Goal: Task Accomplishment & Management: Manage account settings

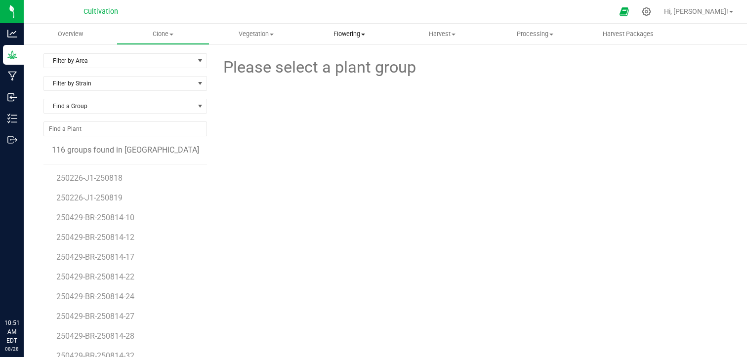
drag, startPoint x: 0, startPoint y: 0, endPoint x: 356, endPoint y: 37, distance: 357.7
click at [356, 37] on span "Flowering" at bounding box center [349, 34] width 92 height 9
click at [351, 72] on span "Flowering groups" at bounding box center [344, 71] width 82 height 8
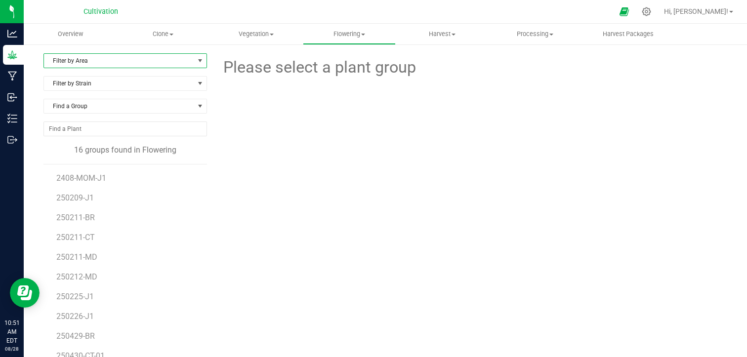
click at [182, 63] on span "Filter by Area" at bounding box center [119, 61] width 150 height 14
click at [125, 105] on li "Greenhouse" at bounding box center [124, 107] width 161 height 15
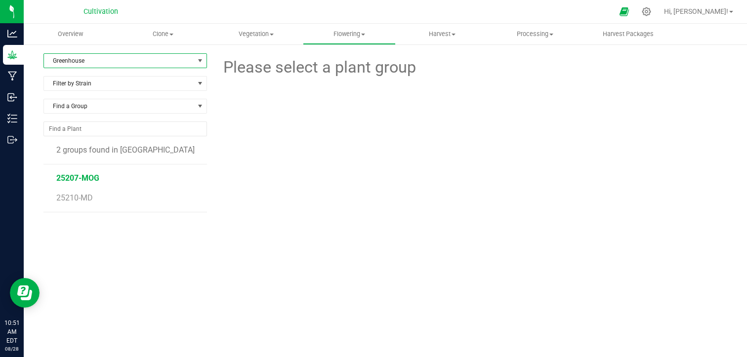
click at [82, 175] on span "25207-MOG" at bounding box center [77, 177] width 43 height 9
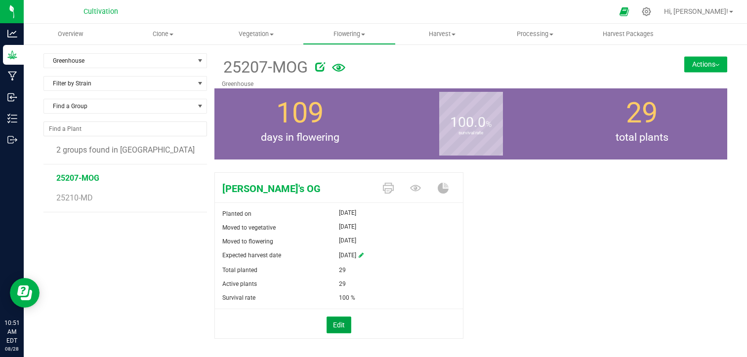
click at [332, 319] on button "Edit" at bounding box center [339, 325] width 25 height 17
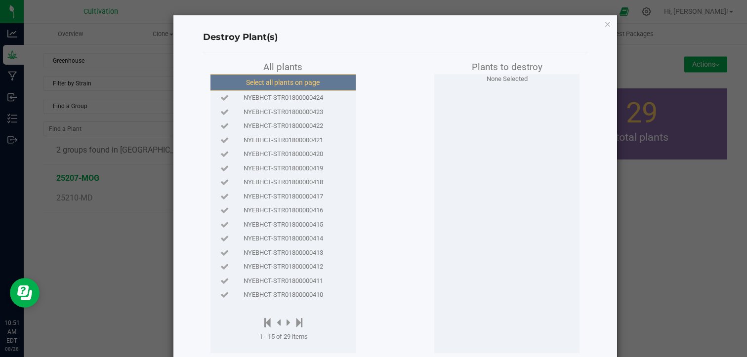
click at [303, 76] on button "Select all plants on page" at bounding box center [283, 82] width 151 height 17
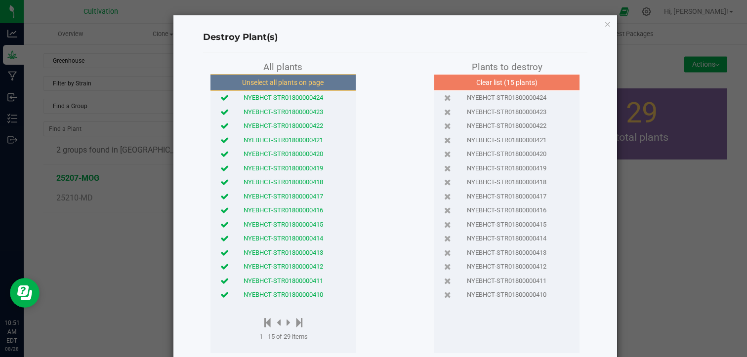
click at [380, 159] on div "All plants Unselect all plants on page NYEBHCT-STR01800000424 NYEBHCT-STR018000…" at bounding box center [395, 206] width 384 height 293
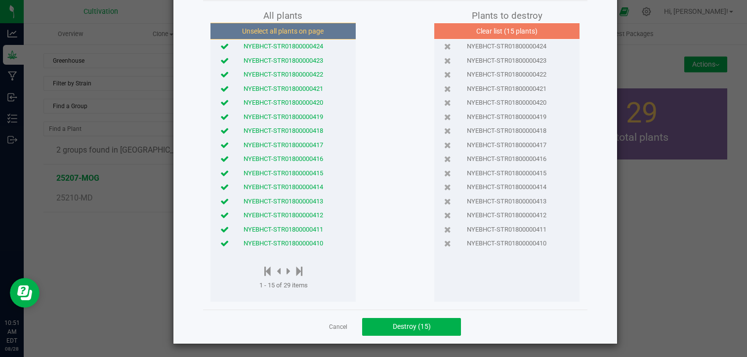
scroll to position [52, 0]
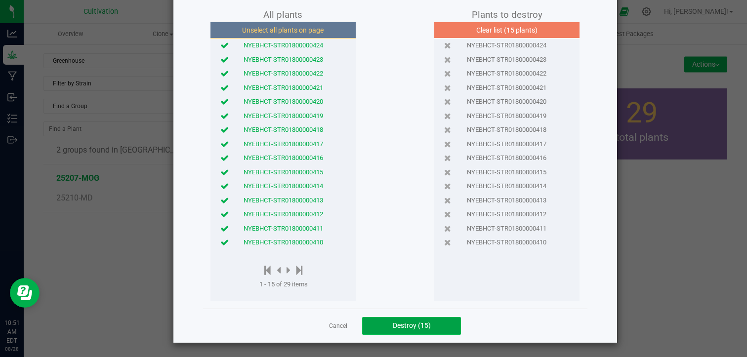
click at [397, 326] on span "Destroy (15)" at bounding box center [412, 326] width 38 height 8
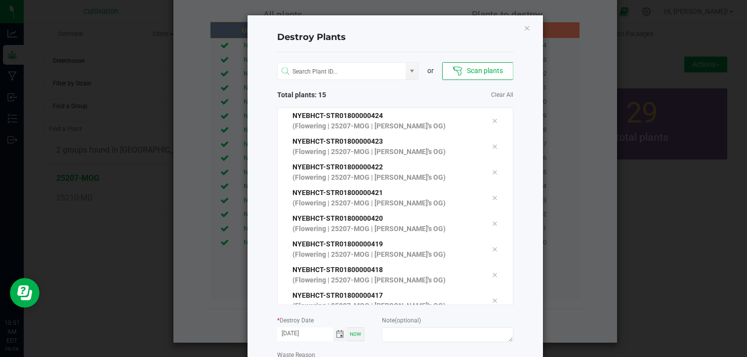
click at [336, 335] on span "Toggle calendar" at bounding box center [340, 335] width 8 height 8
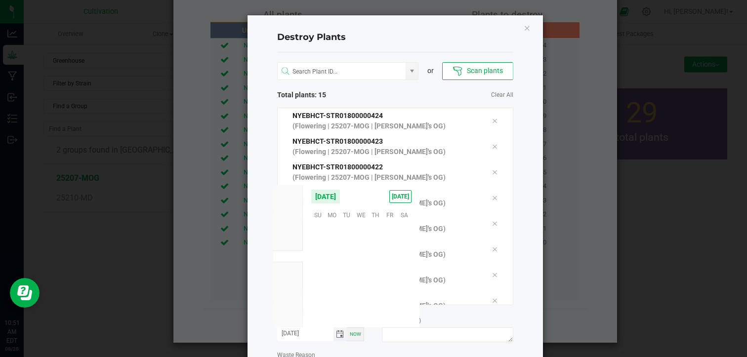
scroll to position [160181, 0]
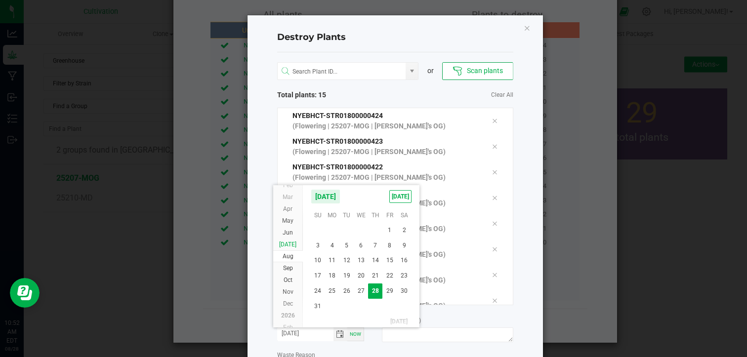
click at [290, 248] on li "[DATE]" at bounding box center [288, 245] width 30 height 12
click at [347, 258] on span "15" at bounding box center [346, 260] width 14 height 15
type input "[DATE]"
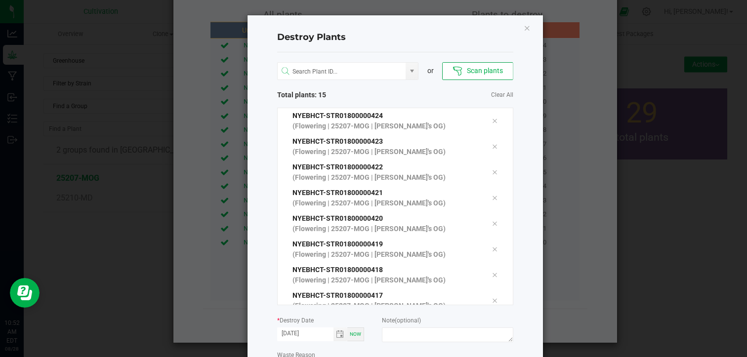
click at [515, 279] on div "Destroy Plants or Scan plants Total plants: 15 Clear All NYEBHCT-STR01800000424…" at bounding box center [396, 217] width 296 height 404
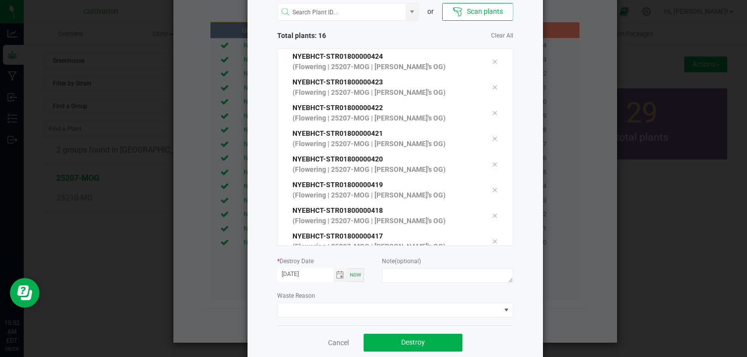
scroll to position [213, 0]
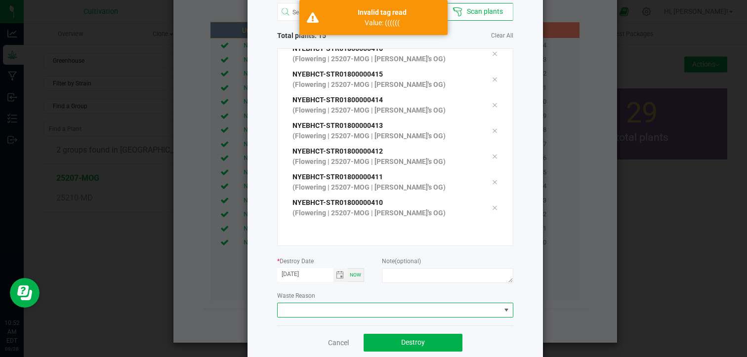
click at [500, 310] on span at bounding box center [506, 310] width 12 height 14
click at [345, 326] on li "Plant Batch Adjustment" at bounding box center [391, 328] width 235 height 17
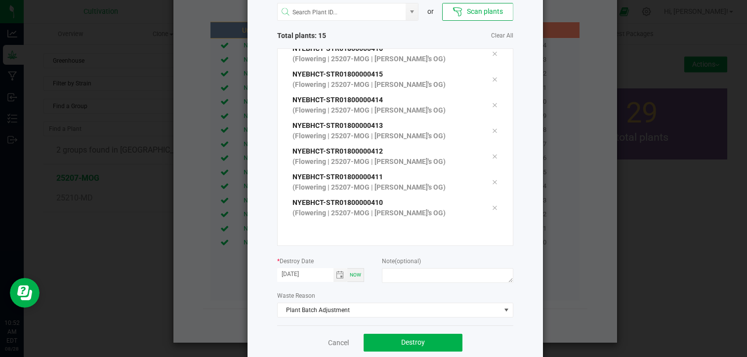
click at [532, 209] on div "Destroy Plants or Scan plants Total plants: 15 Clear All NYEBHCT-STR01800000424…" at bounding box center [396, 158] width 296 height 404
click at [409, 339] on span "Destroy" at bounding box center [413, 342] width 24 height 8
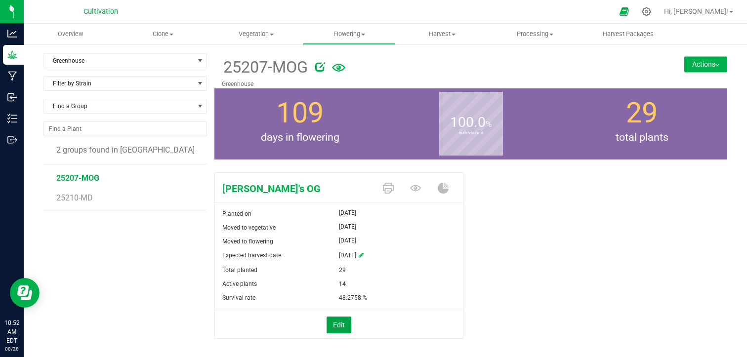
click at [331, 324] on button "Edit" at bounding box center [339, 325] width 25 height 17
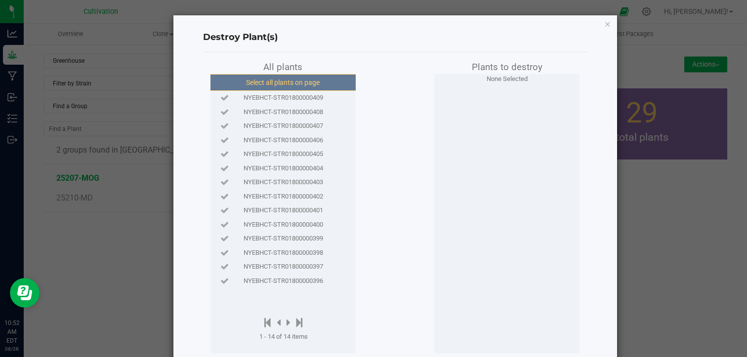
click at [292, 83] on button "Select all plants on page" at bounding box center [283, 82] width 151 height 17
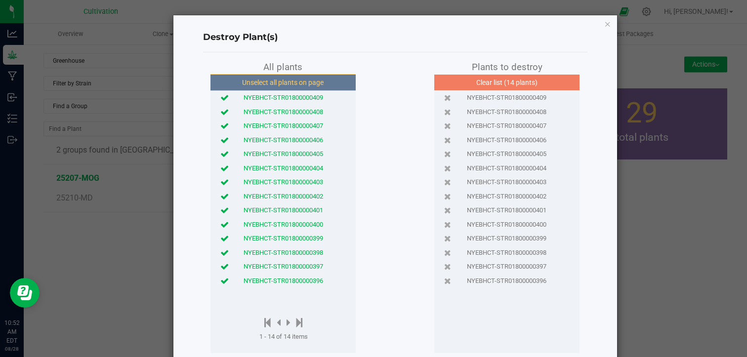
click at [397, 158] on div "All plants Unselect all plants on page NYEBHCT-STR01800000409 NYEBHCT-STR018000…" at bounding box center [395, 206] width 384 height 293
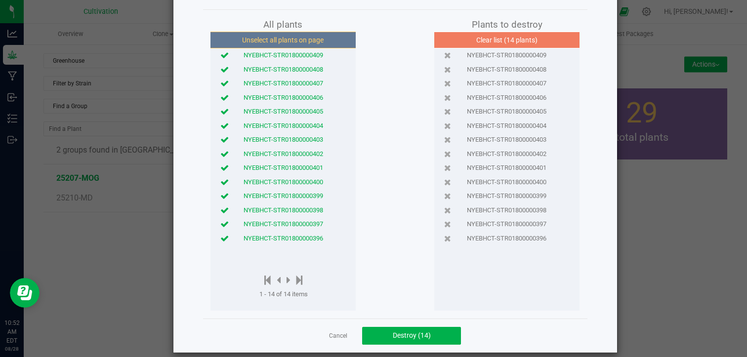
scroll to position [52, 0]
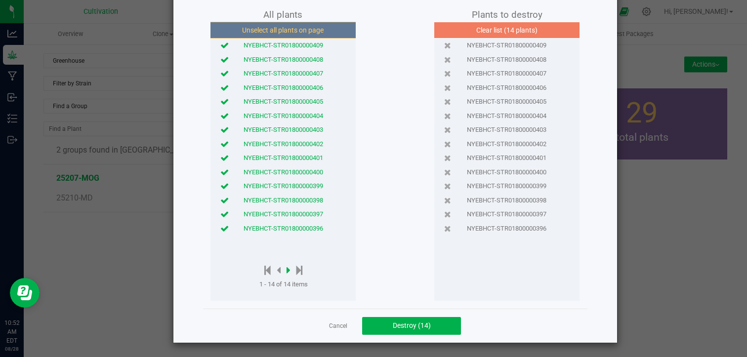
click at [287, 270] on icon at bounding box center [289, 270] width 4 height 11
click at [299, 272] on icon at bounding box center [299, 270] width 6 height 11
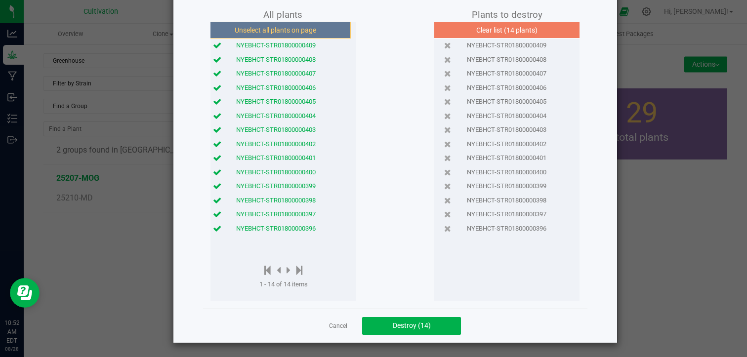
scroll to position [0, 0]
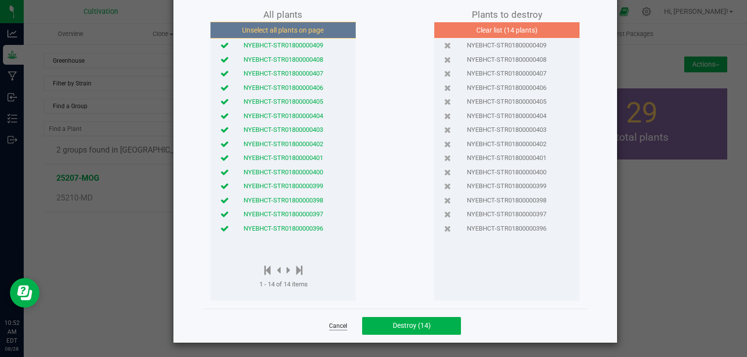
click at [334, 329] on link "Cancel" at bounding box center [338, 326] width 18 height 8
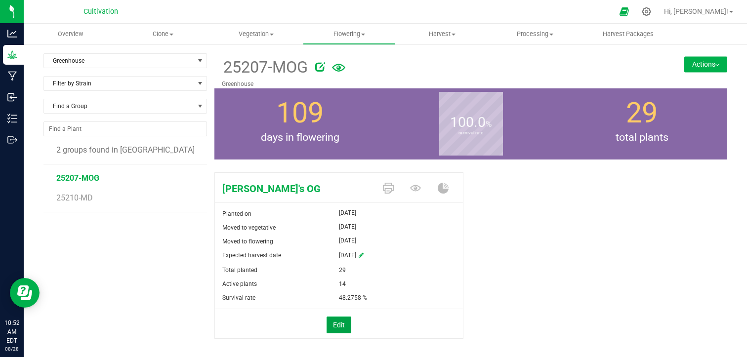
click at [334, 322] on button "Edit" at bounding box center [339, 325] width 25 height 17
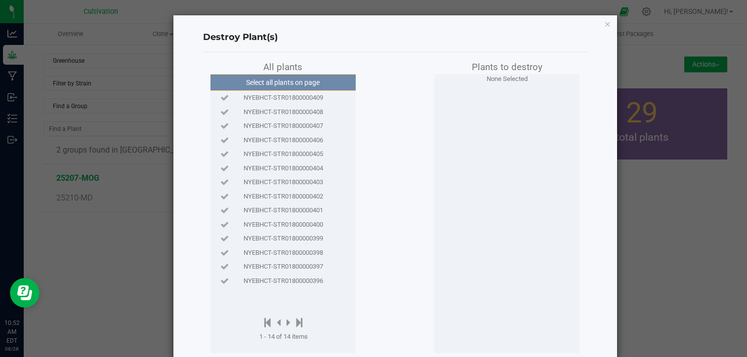
scroll to position [0, 7]
drag, startPoint x: 593, startPoint y: 6, endPoint x: 527, endPoint y: 31, distance: 70.2
click at [527, 31] on h4 "Destroy Plant(s)" at bounding box center [395, 37] width 384 height 13
click at [604, 21] on icon "button" at bounding box center [607, 24] width 7 height 12
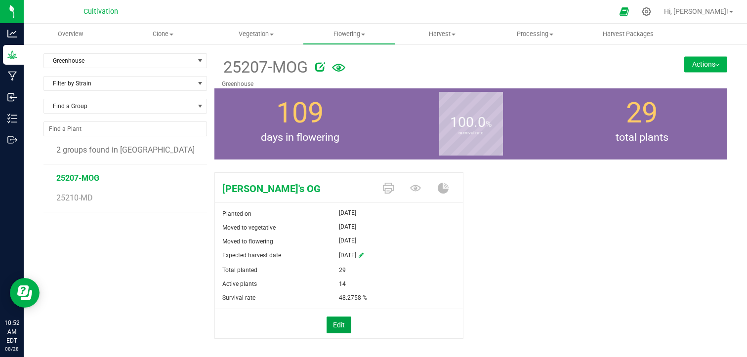
click at [333, 324] on button "Edit" at bounding box center [339, 325] width 25 height 17
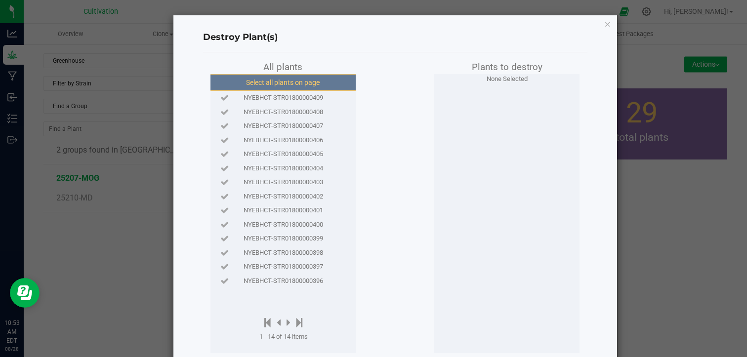
click at [296, 86] on button "Select all plants on page" at bounding box center [283, 82] width 151 height 17
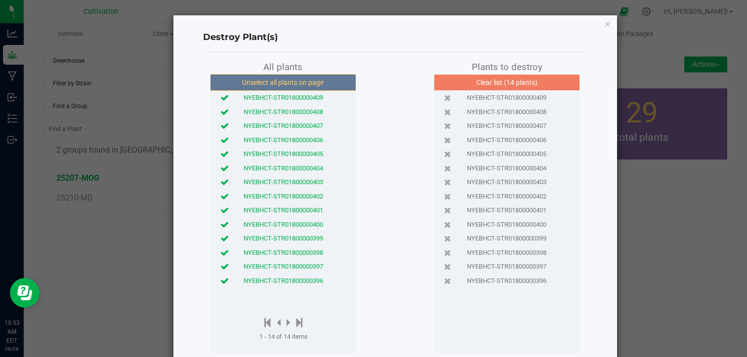
click at [385, 183] on div "All plants Unselect all plants on page NYEBHCT-STR01800000409 NYEBHCT-STR018000…" at bounding box center [395, 206] width 384 height 293
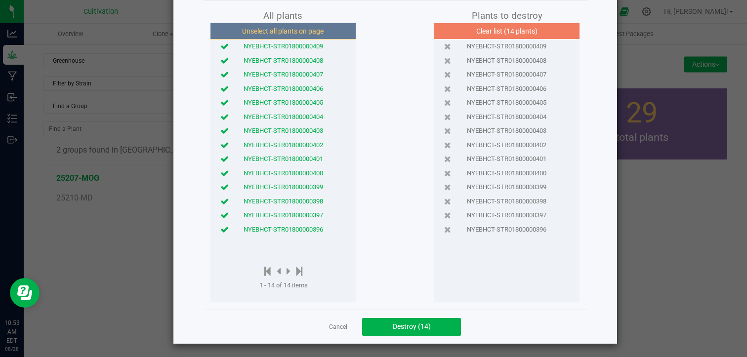
scroll to position [52, 0]
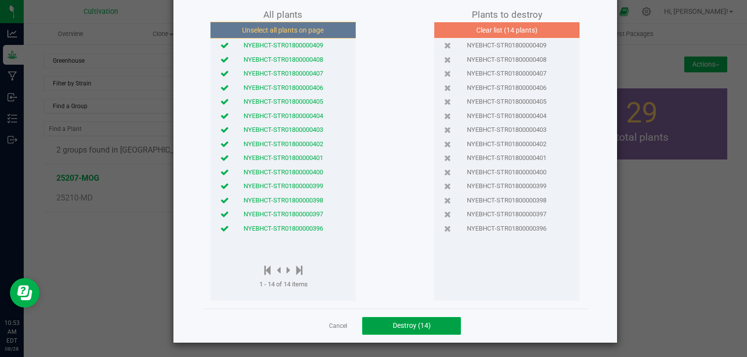
click at [421, 324] on span "Destroy (14)" at bounding box center [412, 326] width 38 height 8
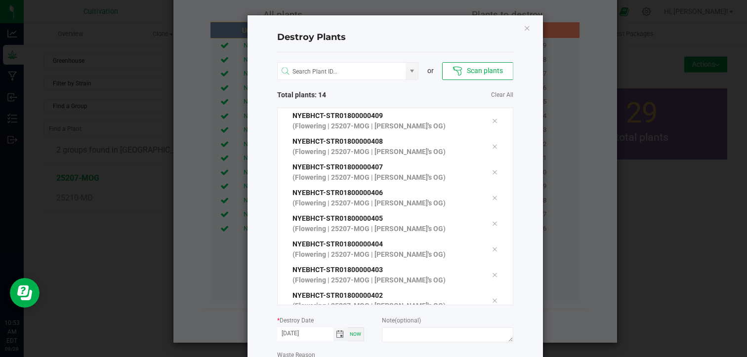
click at [336, 335] on span "Toggle calendar" at bounding box center [340, 335] width 8 height 8
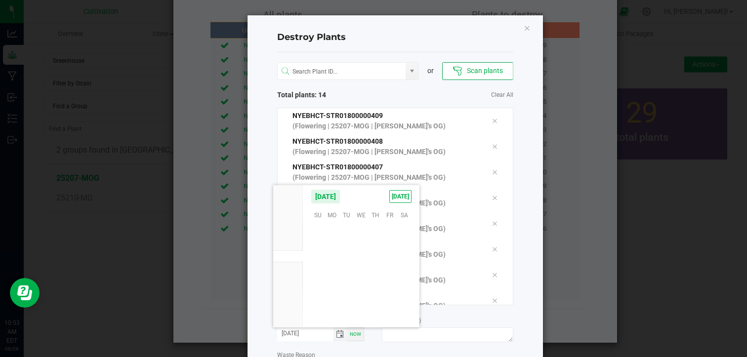
scroll to position [160181, 0]
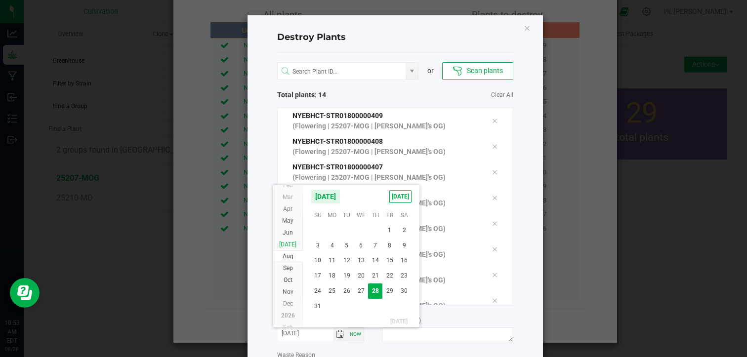
click at [289, 245] on span "[DATE]" at bounding box center [287, 244] width 17 height 7
click at [346, 256] on span "15" at bounding box center [346, 260] width 14 height 15
type input "[DATE]"
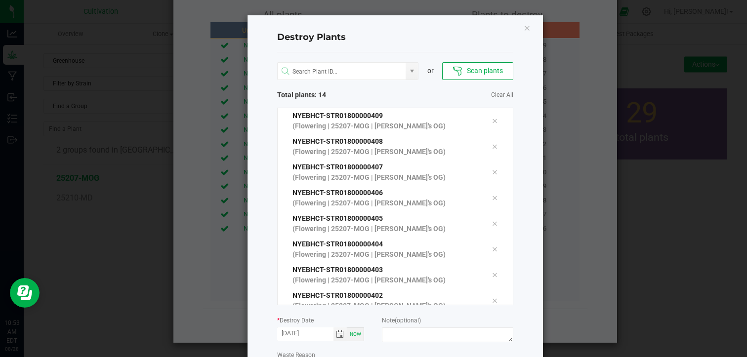
click at [366, 347] on div "or Scan plants Total plants: 14 Clear All NYEBHCT-STR01800000409 (Flowering | 2…" at bounding box center [395, 218] width 236 height 333
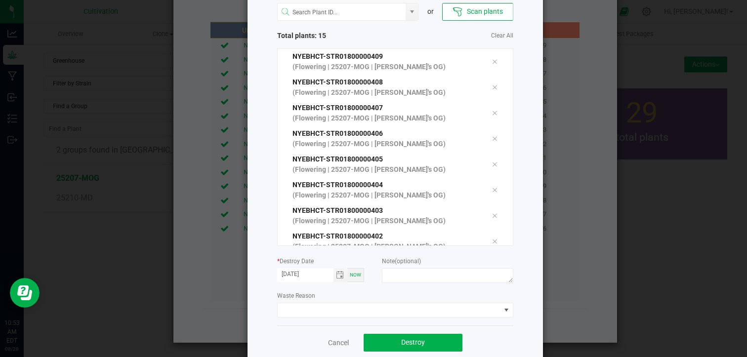
scroll to position [188, 0]
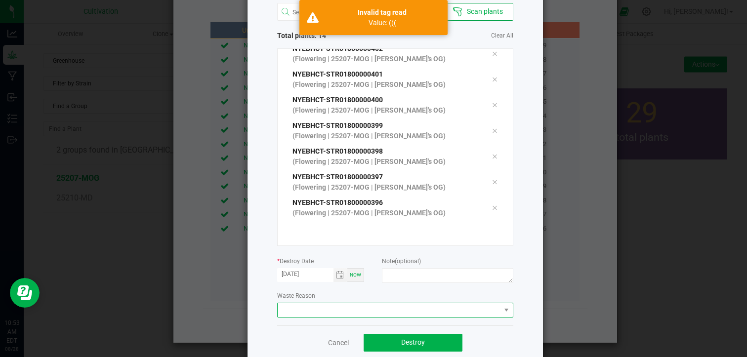
click at [439, 309] on span at bounding box center [389, 310] width 223 height 14
click at [390, 325] on li "Plant Batch Adjustment" at bounding box center [391, 328] width 235 height 17
click at [379, 341] on button "Destroy" at bounding box center [413, 343] width 99 height 18
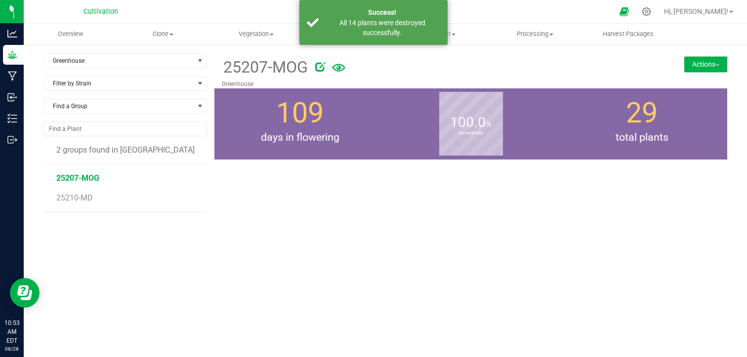
click at [415, 174] on div "25207-MOG [GEOGRAPHIC_DATA] Actions Move group Split group" at bounding box center [470, 201] width 513 height 296
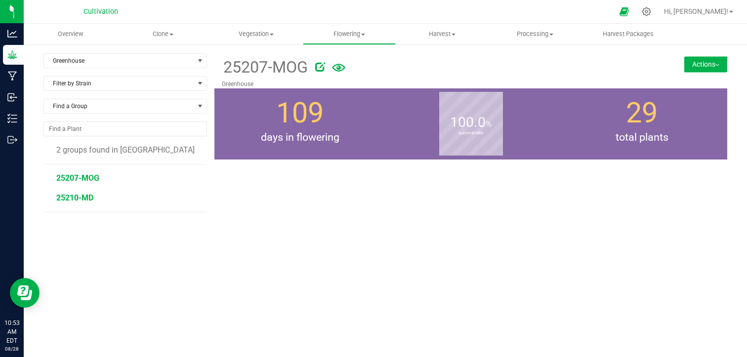
click at [84, 197] on span "25210-MD" at bounding box center [74, 197] width 37 height 9
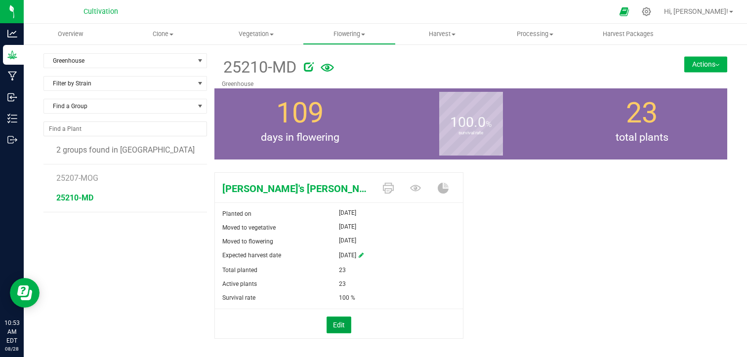
click at [328, 321] on button "Edit" at bounding box center [339, 325] width 25 height 17
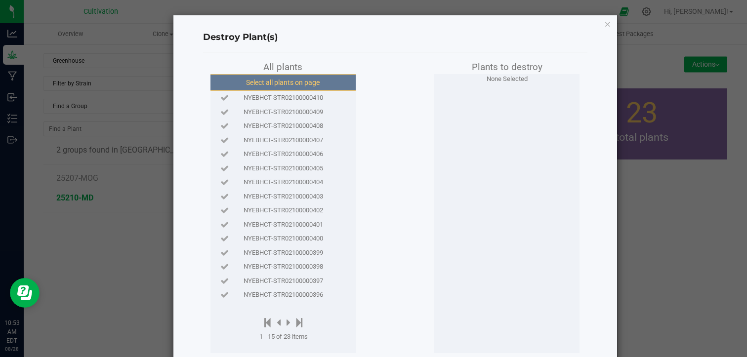
click at [314, 84] on button "Select all plants on page" at bounding box center [283, 82] width 151 height 17
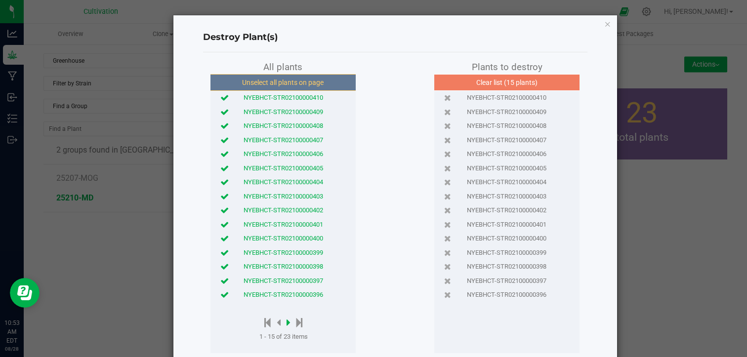
click at [287, 322] on icon at bounding box center [289, 322] width 4 height 11
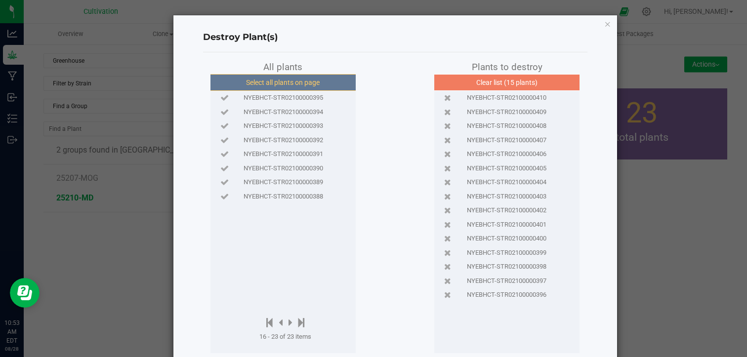
click at [326, 85] on button "Select all plants on page" at bounding box center [283, 82] width 151 height 17
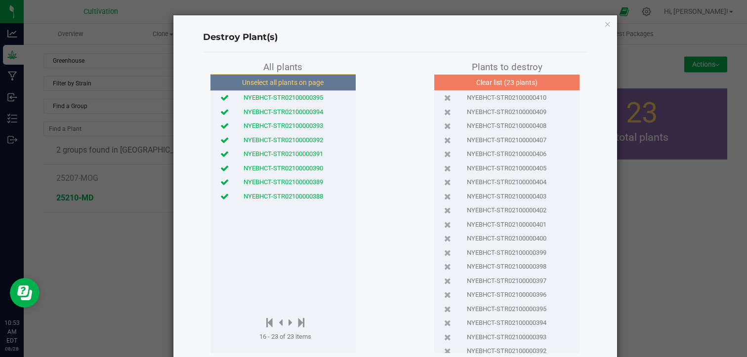
click at [386, 261] on div "All plants Unselect all plants on page NYEBHCT-STR02100000395 NYEBHCT-STR021000…" at bounding box center [395, 206] width 384 height 293
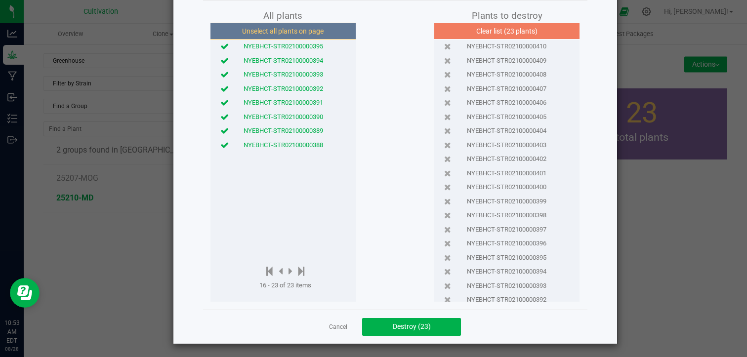
scroll to position [52, 0]
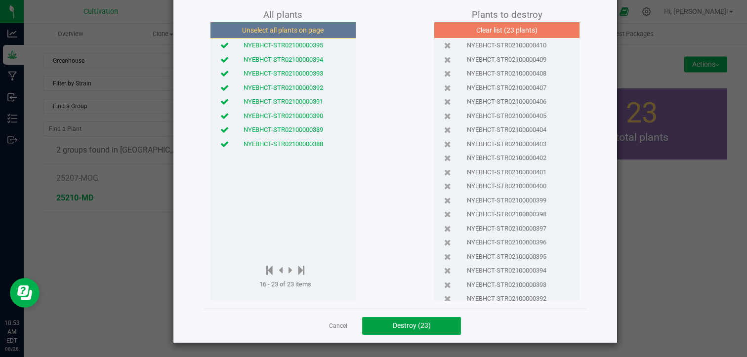
click at [404, 324] on span "Destroy (23)" at bounding box center [412, 326] width 38 height 8
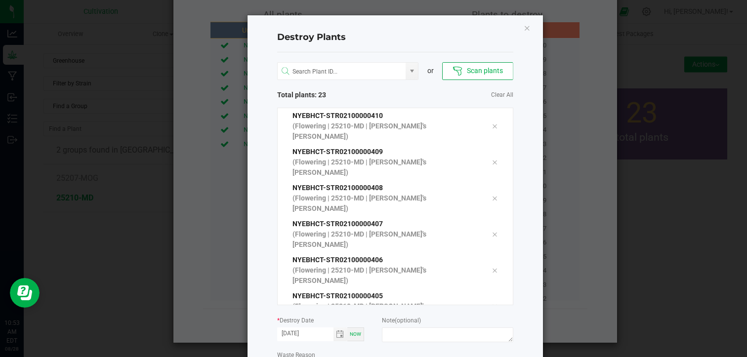
click at [521, 266] on div "Destroy Plants or Scan plants Total plants: 23 Clear All NYEBHCT-STR02100000410…" at bounding box center [396, 217] width 296 height 404
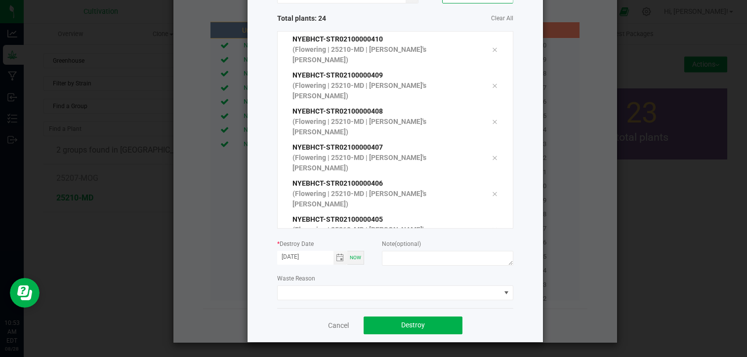
scroll to position [419, 0]
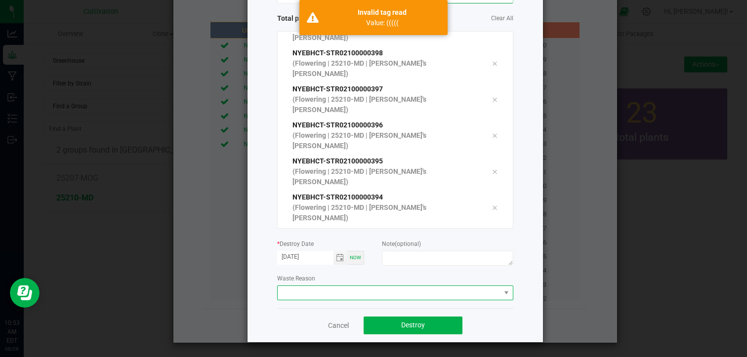
click at [372, 294] on span at bounding box center [389, 293] width 223 height 14
click at [360, 308] on li "Plant Batch Adjustment" at bounding box center [391, 310] width 235 height 17
click at [336, 255] on span "Toggle calendar" at bounding box center [340, 258] width 8 height 8
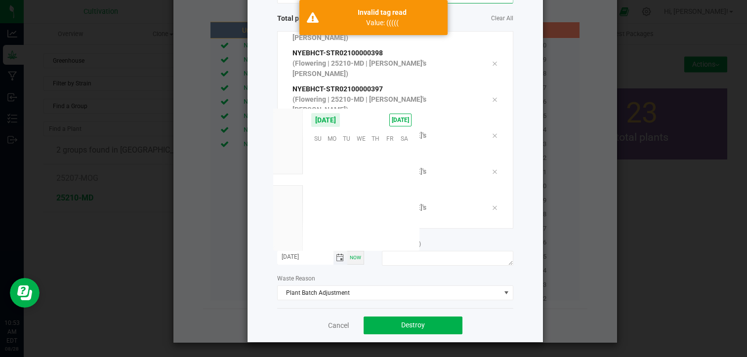
scroll to position [160181, 0]
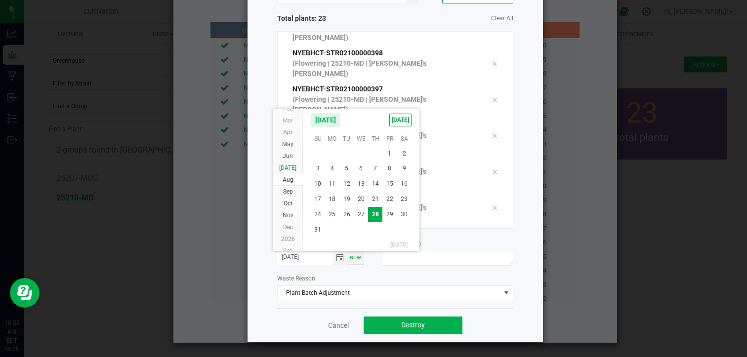
click at [290, 169] on span "[DATE]" at bounding box center [287, 168] width 17 height 7
click at [350, 181] on span "15" at bounding box center [346, 183] width 14 height 15
type input "[DATE]"
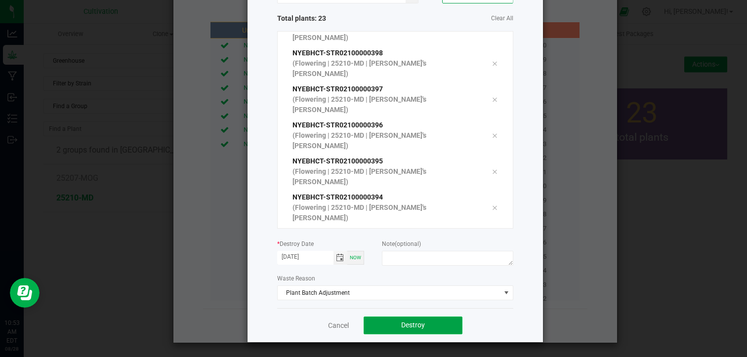
click at [409, 322] on span "Destroy" at bounding box center [413, 325] width 24 height 8
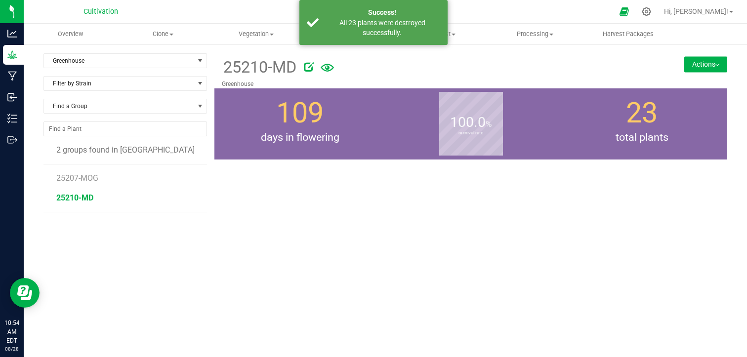
click at [375, 221] on div "25210-MD [GEOGRAPHIC_DATA] Actions Move group Split group" at bounding box center [470, 201] width 513 height 296
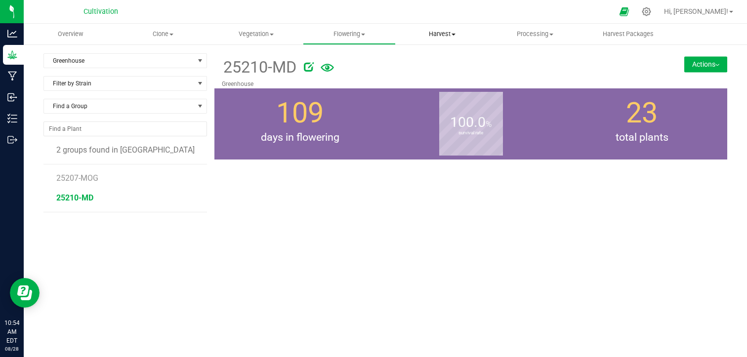
click at [442, 33] on span "Harvest" at bounding box center [442, 34] width 92 height 9
click at [425, 59] on span "Harvests" at bounding box center [423, 59] width 55 height 8
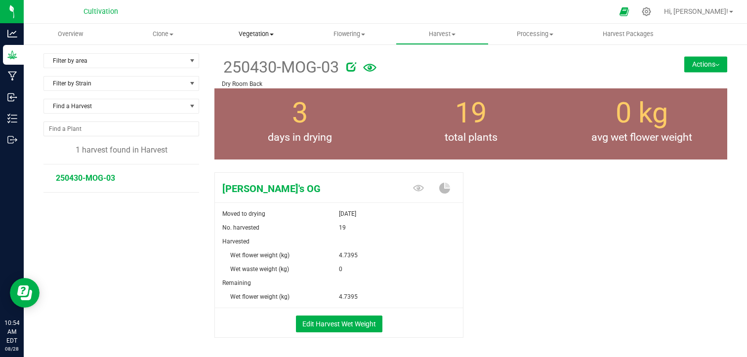
click at [249, 30] on span "Vegetation" at bounding box center [256, 34] width 92 height 9
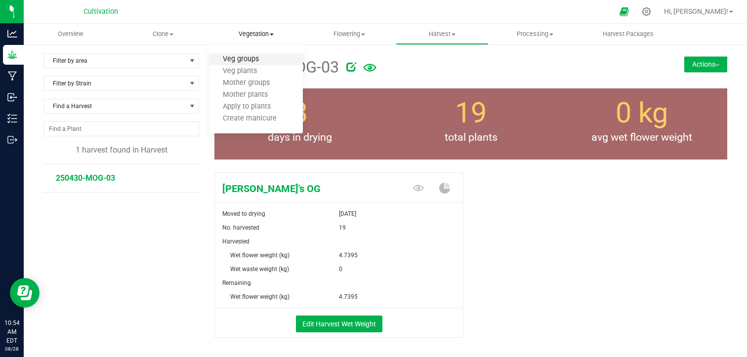
click at [240, 63] on span "Veg groups" at bounding box center [241, 59] width 63 height 8
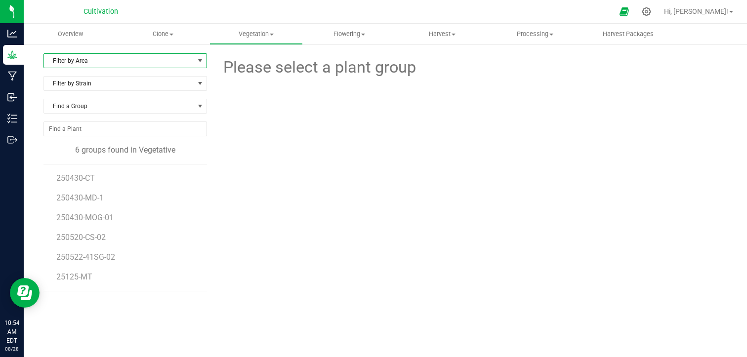
click at [194, 62] on span "select" at bounding box center [200, 61] width 12 height 14
click at [141, 102] on li "Greenhouse" at bounding box center [124, 107] width 161 height 15
click at [84, 175] on span "250430-CT" at bounding box center [76, 177] width 40 height 9
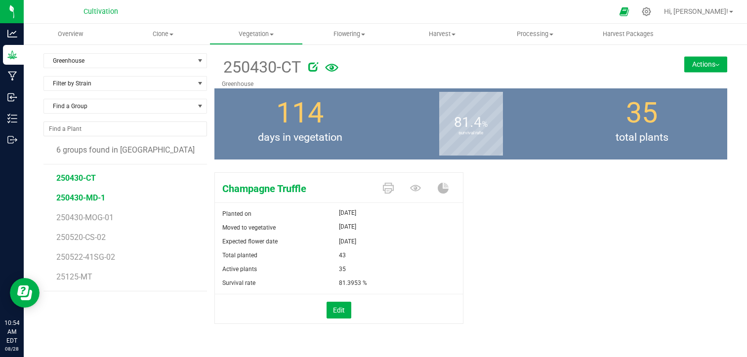
click at [88, 195] on span "250430-MD-1" at bounding box center [80, 197] width 49 height 9
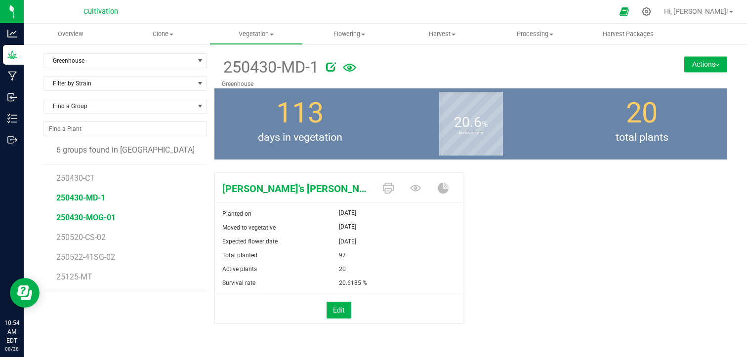
click at [86, 215] on span "250430-MOG-01" at bounding box center [85, 217] width 59 height 9
click at [76, 233] on span "250520-CS-02" at bounding box center [81, 237] width 51 height 9
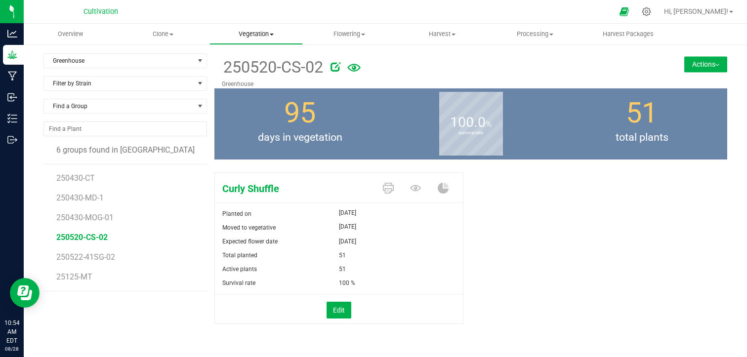
click at [259, 41] on uib-tab-heading "Vegetation Veg groups Veg plants Mother groups Mother plants Apply to plants Cr…" at bounding box center [256, 34] width 92 height 20
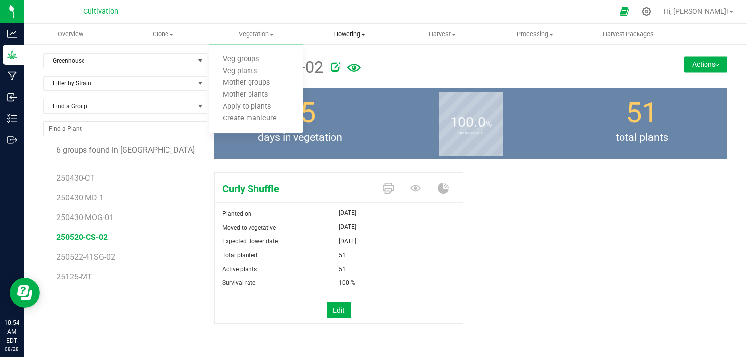
click at [343, 30] on span "Flowering" at bounding box center [349, 34] width 92 height 9
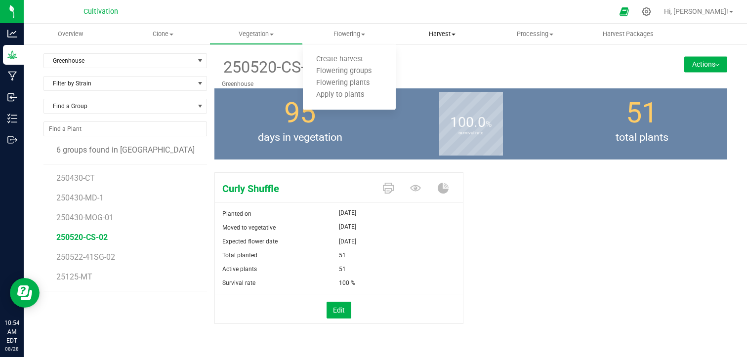
click at [439, 37] on span "Harvest" at bounding box center [442, 34] width 92 height 9
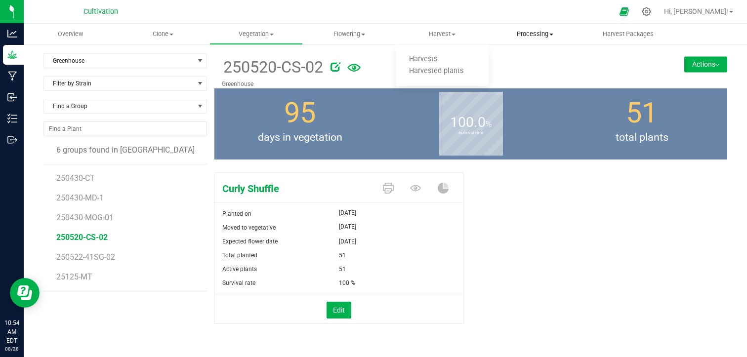
click at [526, 33] on span "Processing" at bounding box center [535, 34] width 92 height 9
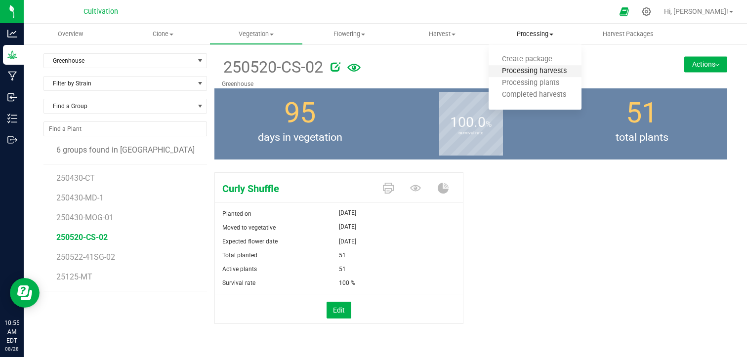
click at [526, 72] on span "Processing harvests" at bounding box center [534, 71] width 91 height 8
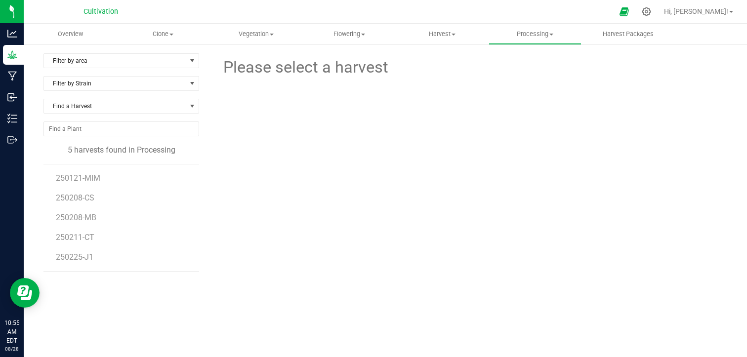
click at [335, 163] on div "Please select a harvest" at bounding box center [470, 201] width 513 height 296
click at [358, 30] on span "Flowering" at bounding box center [349, 34] width 92 height 9
click at [338, 71] on span "Flowering groups" at bounding box center [344, 71] width 82 height 8
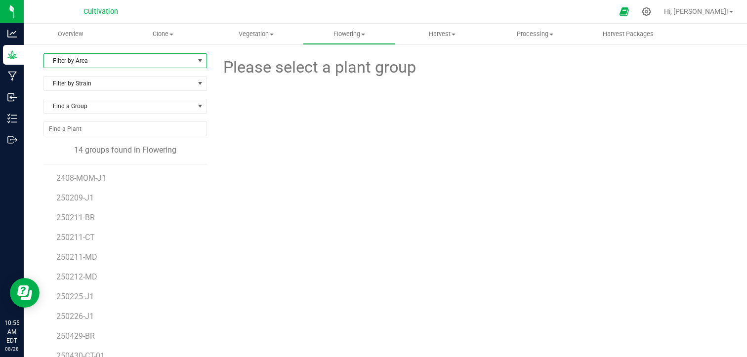
click at [196, 61] on span "select" at bounding box center [200, 61] width 8 height 8
click at [140, 106] on li "Greenhouse" at bounding box center [124, 107] width 161 height 15
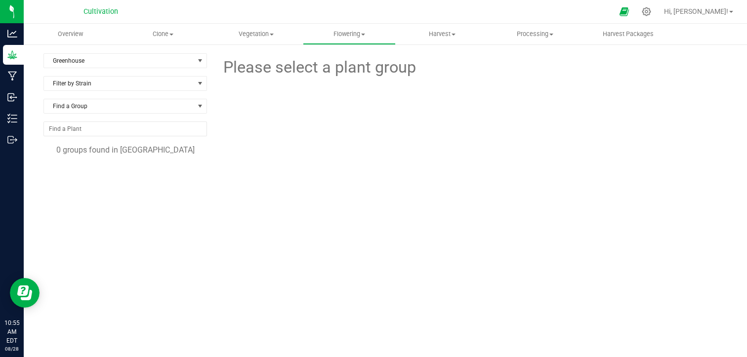
click at [174, 147] on div "0 groups found in [GEOGRAPHIC_DATA]" at bounding box center [125, 150] width 164 height 12
click at [171, 37] on span "Clone" at bounding box center [163, 34] width 92 height 9
click at [169, 77] on li "Cloning groups" at bounding box center [163, 72] width 93 height 12
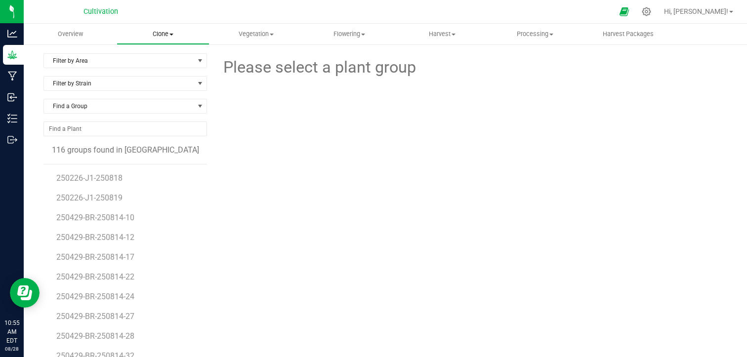
click at [169, 36] on span "Clone" at bounding box center [163, 34] width 92 height 9
click at [163, 80] on span "Cloning plants" at bounding box center [153, 83] width 73 height 8
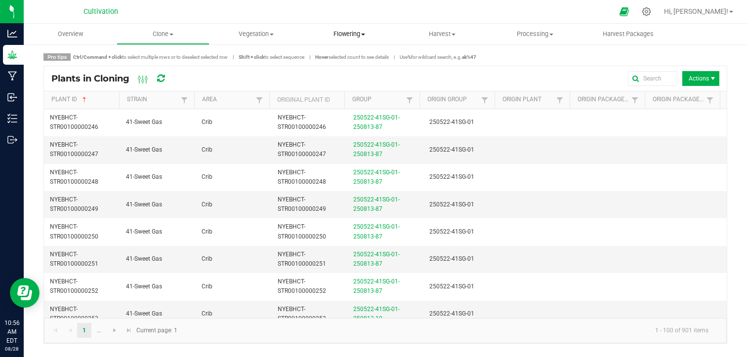
click at [342, 31] on span "Flowering" at bounding box center [349, 34] width 92 height 9
click at [414, 13] on div at bounding box center [395, 11] width 436 height 19
click at [439, 31] on span "Harvest" at bounding box center [442, 34] width 92 height 9
click at [428, 57] on span "Harvests" at bounding box center [423, 59] width 55 height 8
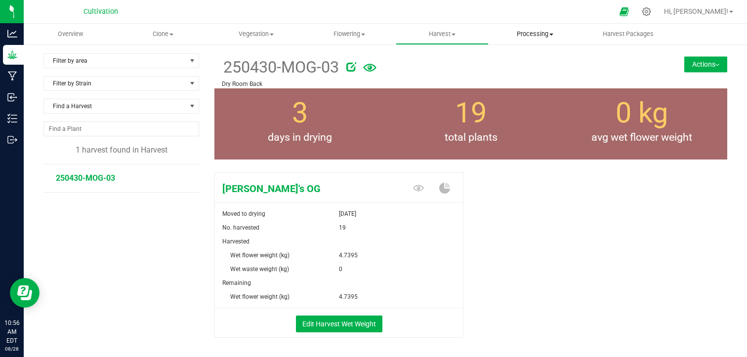
click at [542, 29] on uib-tab-heading "Processing Create package Processing harvests Processing plants Completed harve…" at bounding box center [535, 34] width 92 height 20
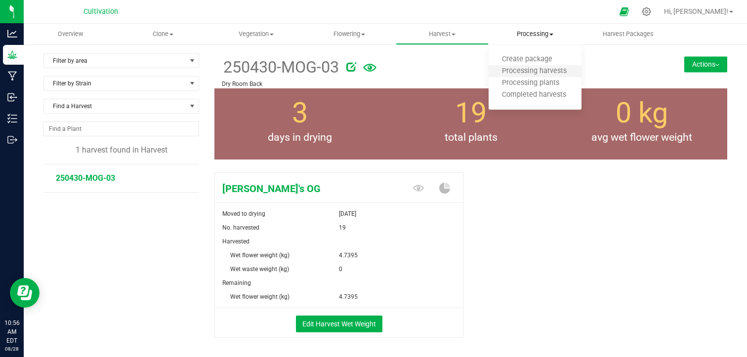
click at [520, 66] on li "Processing harvests" at bounding box center [535, 72] width 93 height 12
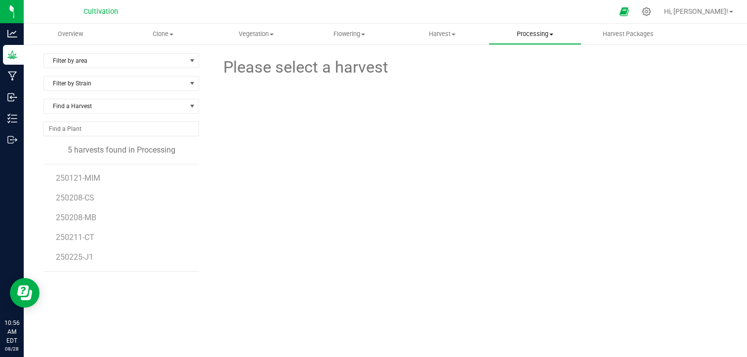
click at [547, 37] on span "Processing" at bounding box center [535, 34] width 92 height 9
click at [528, 80] on span "Processing plants" at bounding box center [531, 83] width 84 height 8
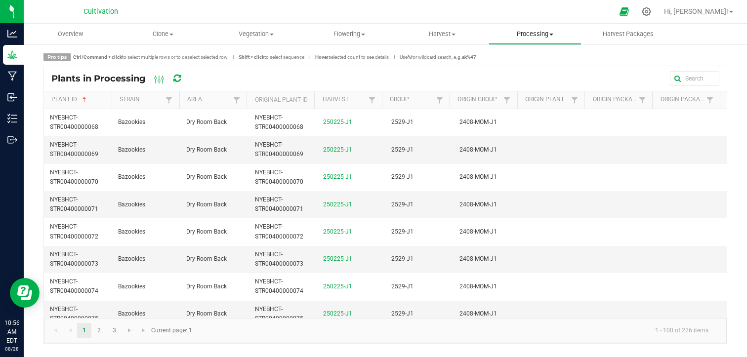
click at [532, 35] on span "Processing" at bounding box center [535, 34] width 92 height 9
click at [533, 94] on span "Completed harvests" at bounding box center [534, 95] width 91 height 8
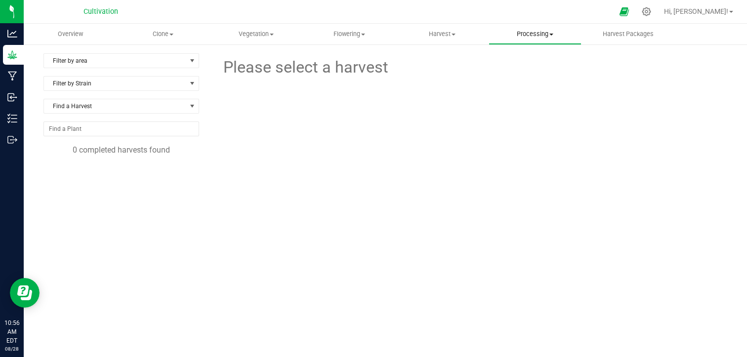
click at [542, 31] on span "Processing" at bounding box center [535, 34] width 92 height 9
click at [529, 72] on span "Processing harvests" at bounding box center [534, 71] width 91 height 8
click at [92, 178] on span "250121-MIM" at bounding box center [79, 177] width 46 height 9
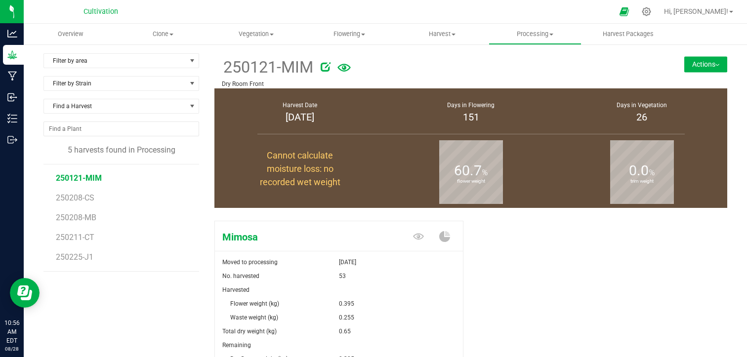
click at [531, 254] on div "Mimosa Moved to processing [DATE] No. harvested 53 Harvested Flower weight (kg)…" at bounding box center [470, 328] width 513 height 222
click at [544, 242] on div "Mimosa Moved to processing [DATE] No. harvested 53 Harvested Flower weight (kg)…" at bounding box center [470, 328] width 513 height 222
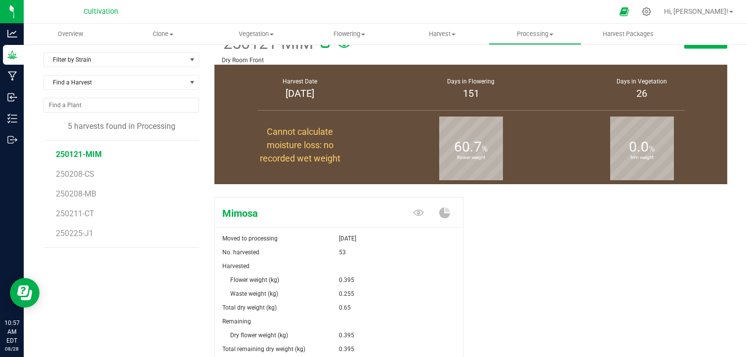
scroll to position [40, 0]
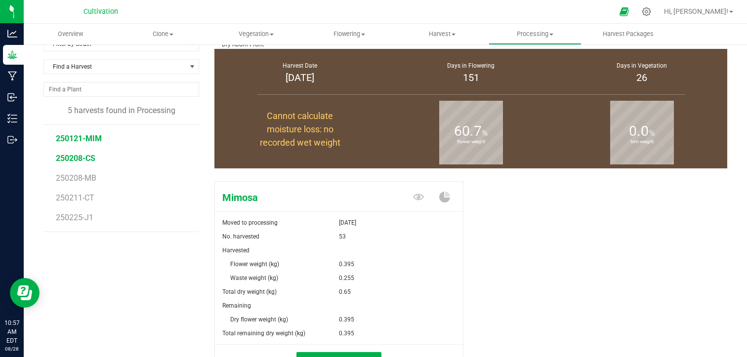
click at [77, 160] on span "250208-CS" at bounding box center [76, 158] width 40 height 9
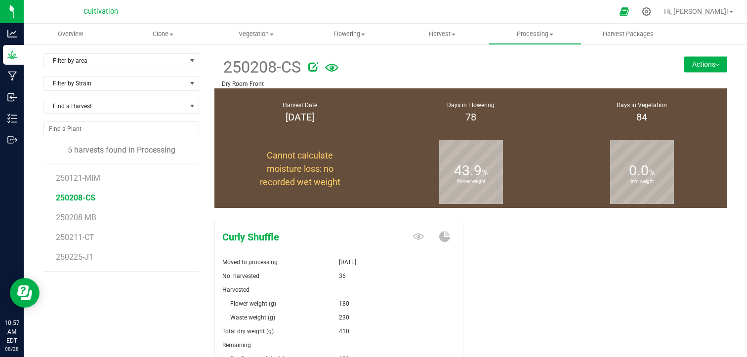
click at [559, 259] on div "Curly Shuffle Moved to processing [DATE] No. harvested 36 Harvested Flower weig…" at bounding box center [470, 328] width 513 height 222
click at [466, 61] on div at bounding box center [475, 65] width 334 height 20
